Goal: Transaction & Acquisition: Subscribe to service/newsletter

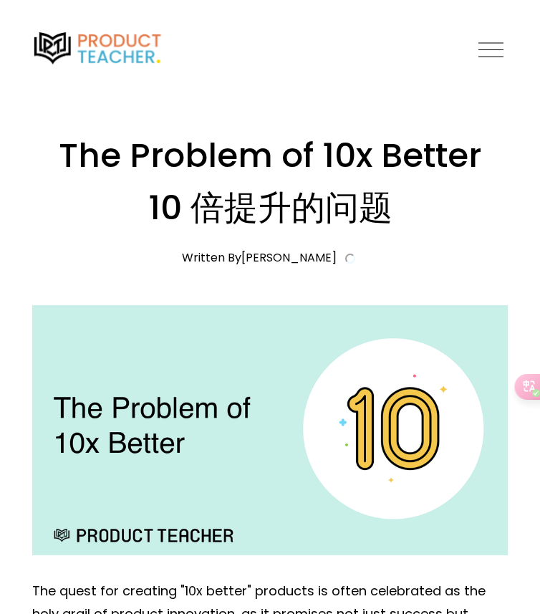
scroll to position [105, 0]
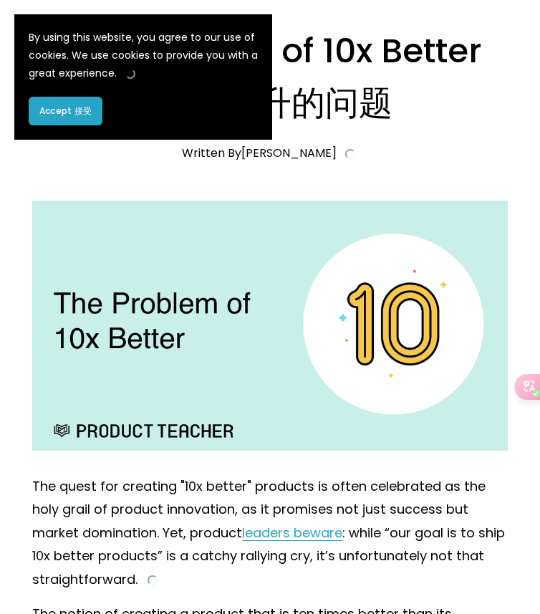
click at [77, 120] on button "Accept 接受" at bounding box center [66, 111] width 74 height 29
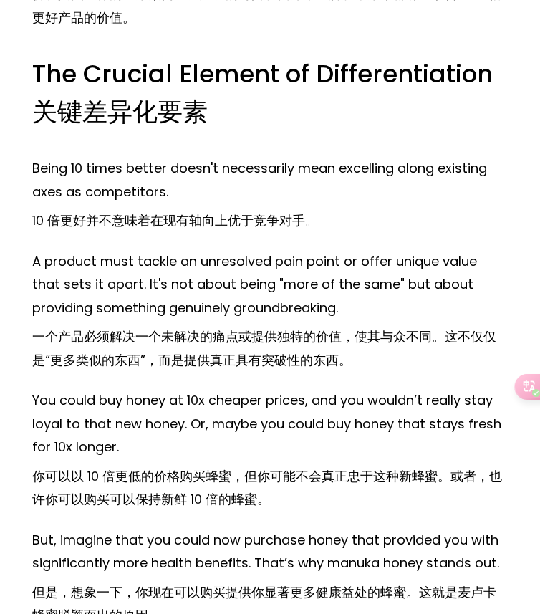
scroll to position [2629, 0]
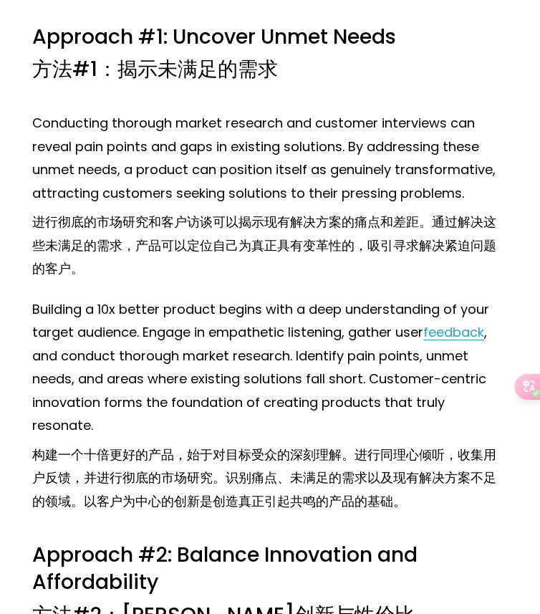
scroll to position [7634, 0]
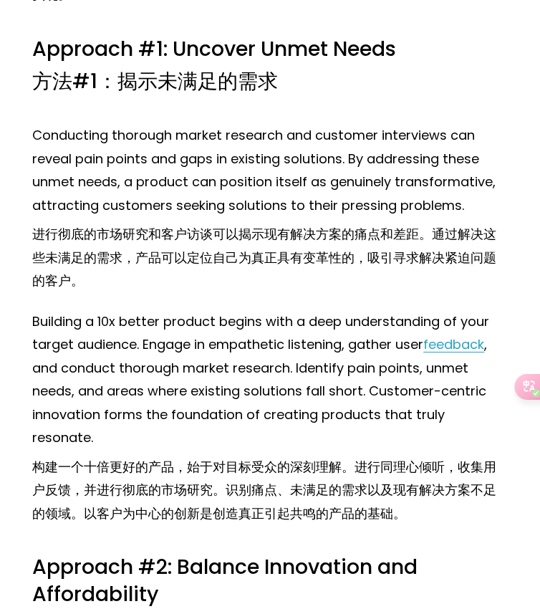
click at [458, 44] on h3 "Approach #1: Uncover Unmet Needs 方法#1：揭示未满足的需求" at bounding box center [270, 69] width 476 height 66
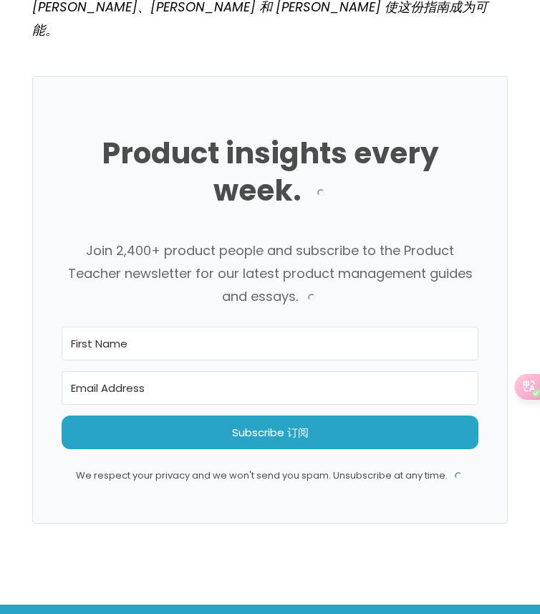
scroll to position [11374, 0]
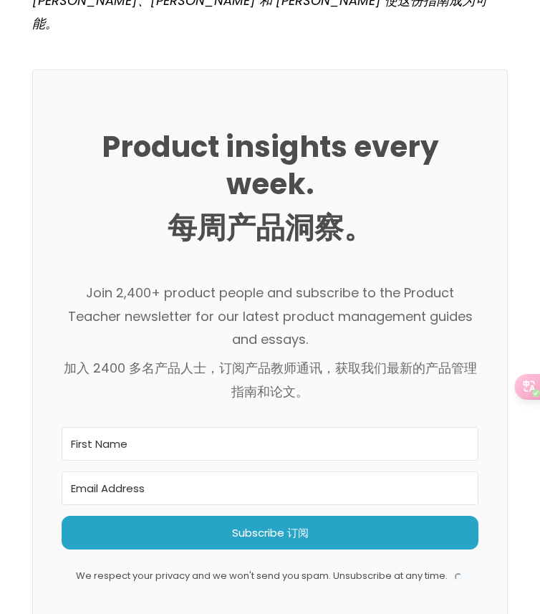
click at [150, 427] on input "First Name" at bounding box center [270, 444] width 417 height 34
type input "ying"
click at [193, 471] on input "Email Address" at bounding box center [270, 488] width 417 height 34
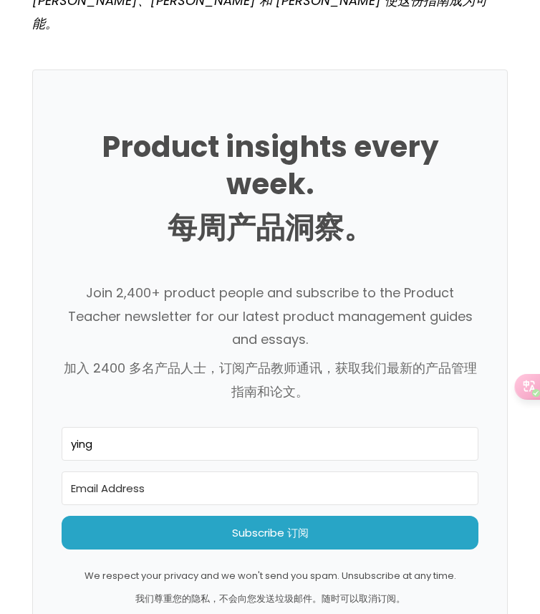
type input "liny1993pat@outlook.com"
click at [168, 427] on input "ying" at bounding box center [270, 444] width 417 height 34
type input "y"
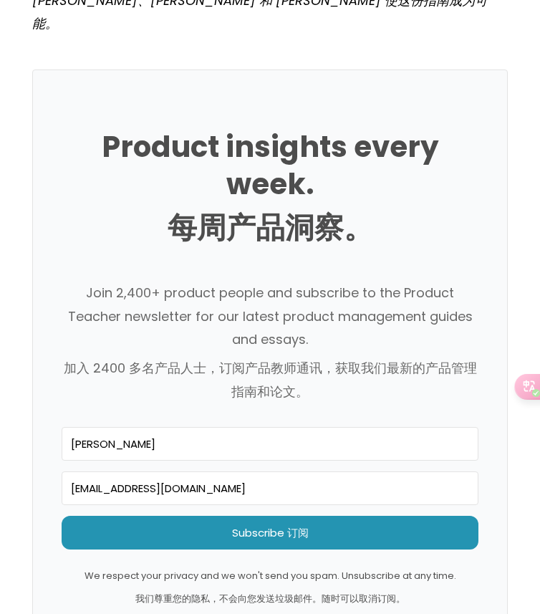
type input "Alexis"
click at [253, 516] on span "Subscribe 订阅" at bounding box center [270, 533] width 417 height 34
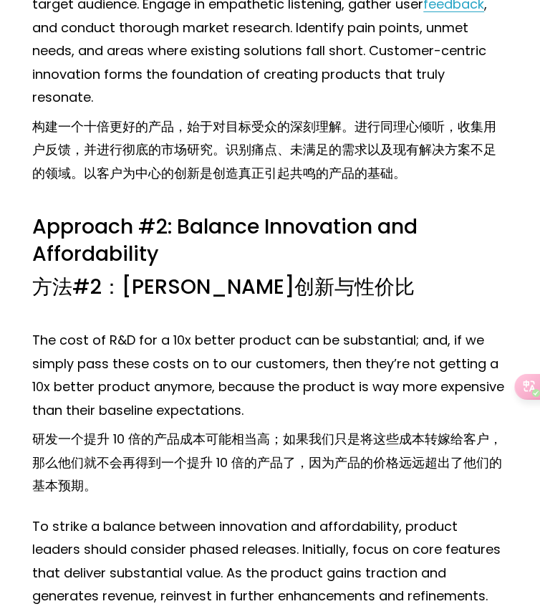
scroll to position [7716, 0]
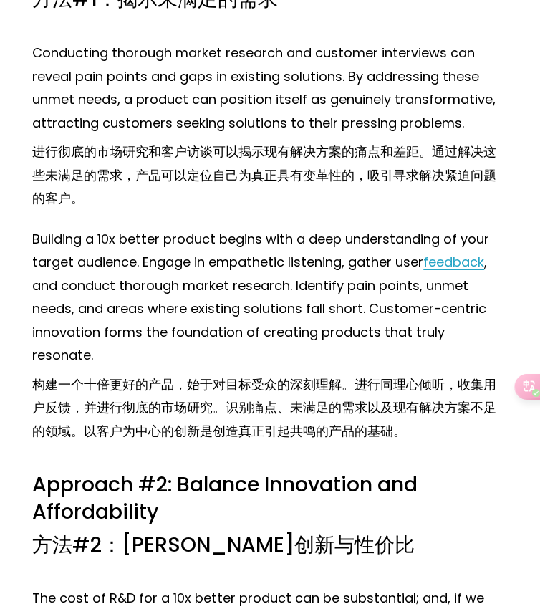
click at [270, 66] on p "Conducting thorough market research and customer interviews can reveal pain poi…" at bounding box center [270, 129] width 476 height 175
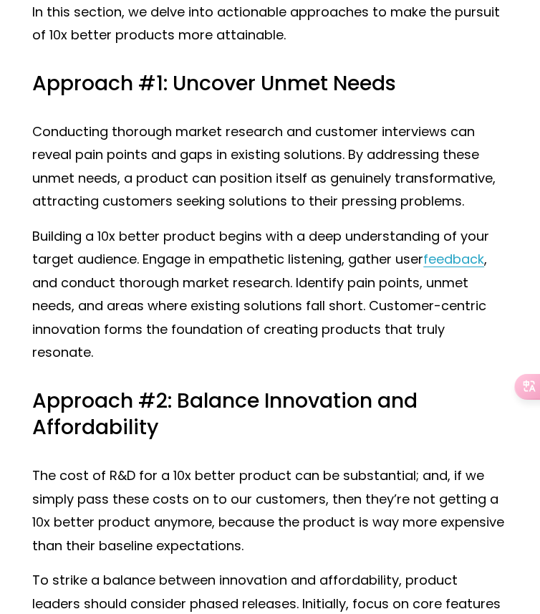
scroll to position [5910, 0]
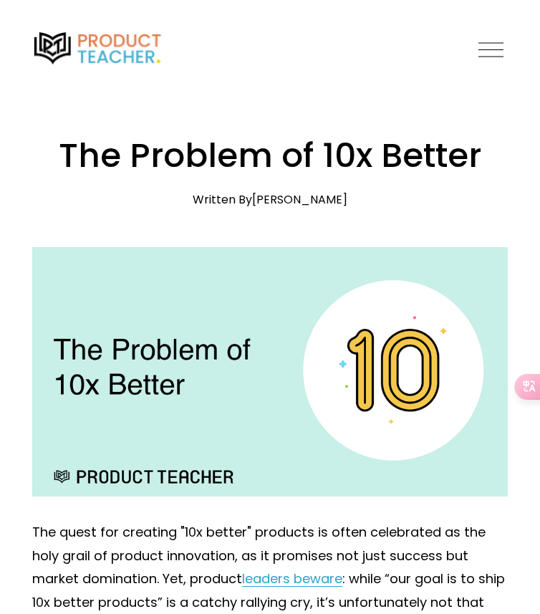
scroll to position [6510, 0]
